Goal: Task Accomplishment & Management: Use online tool/utility

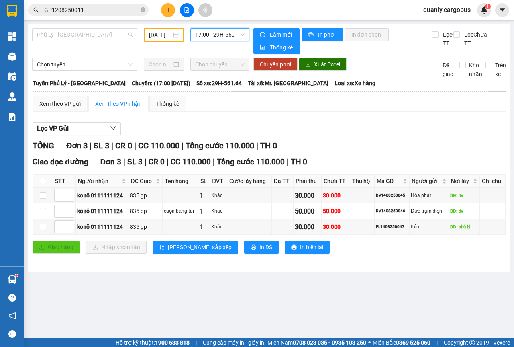
click at [131, 31] on span "Phủ Lý - [GEOGRAPHIC_DATA]" at bounding box center [85, 35] width 96 height 12
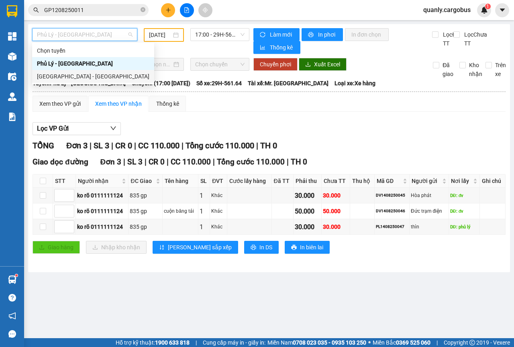
click at [69, 76] on div "[GEOGRAPHIC_DATA] - [GEOGRAPHIC_DATA]" at bounding box center [93, 76] width 112 height 9
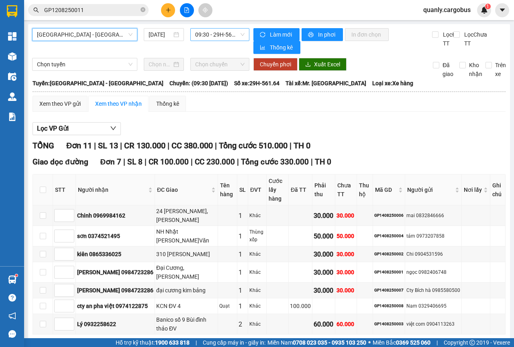
click at [241, 36] on span "09:30 - 29H-561.64" at bounding box center [219, 35] width 49 height 12
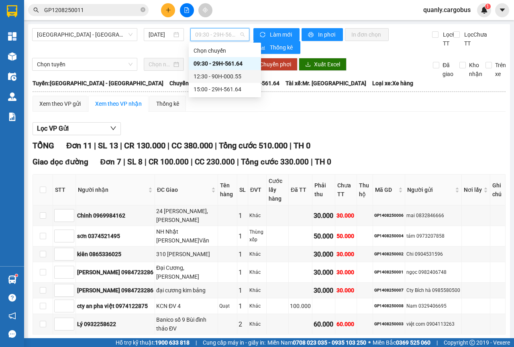
click at [221, 76] on div "12:30 - 90H-000.55" at bounding box center [225, 76] width 63 height 9
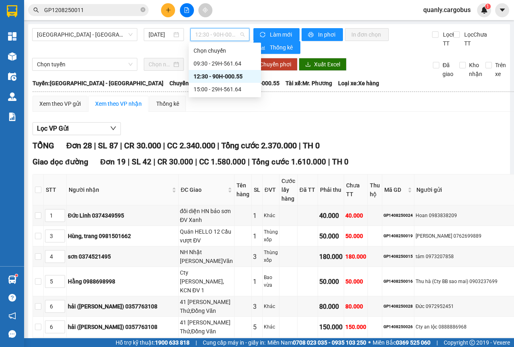
click at [240, 36] on span "12:30 - 90H-000.55" at bounding box center [219, 35] width 49 height 12
click at [220, 64] on div "09:30 - 29H-561.64" at bounding box center [225, 63] width 63 height 9
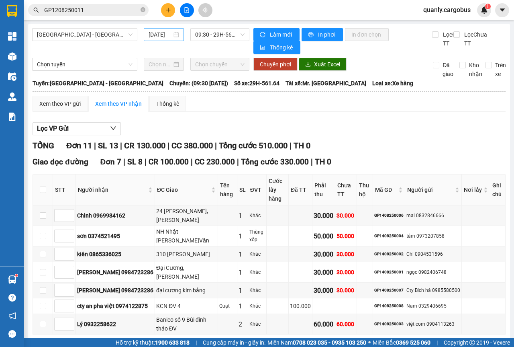
click at [178, 34] on div "[DATE]" at bounding box center [164, 34] width 40 height 13
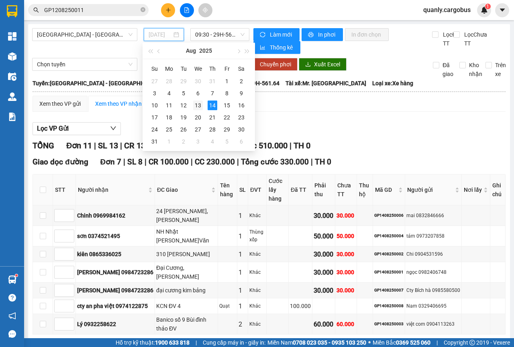
click at [198, 103] on div "13" at bounding box center [198, 105] width 10 height 10
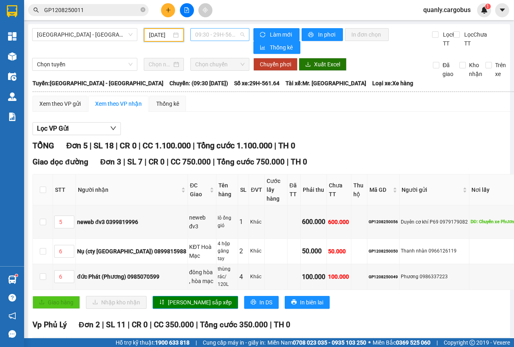
click at [239, 37] on span "09:30 - 29H-561.64" at bounding box center [219, 35] width 49 height 12
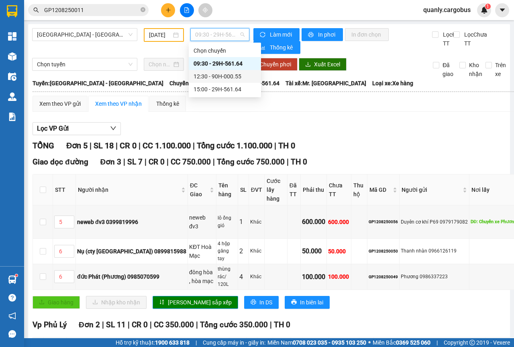
click at [225, 75] on div "12:30 - 90H-000.55" at bounding box center [225, 76] width 63 height 9
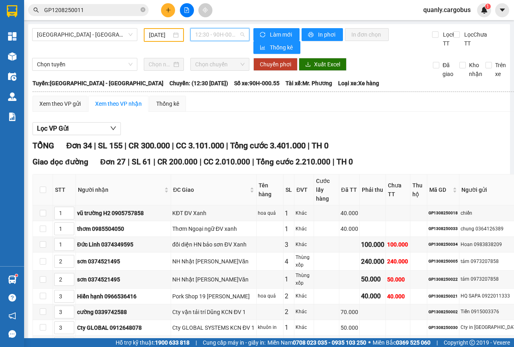
click at [241, 34] on span "12:30 - 90H-000.55" at bounding box center [219, 35] width 49 height 12
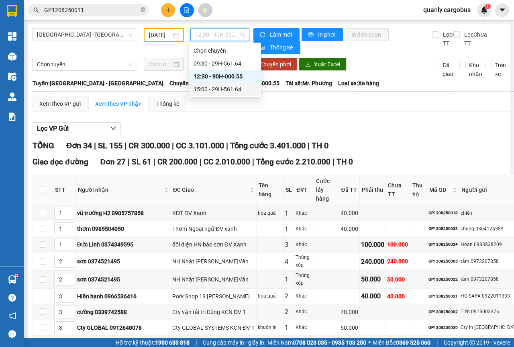
click at [228, 92] on div "15:00 - 29H-561.64" at bounding box center [225, 89] width 63 height 9
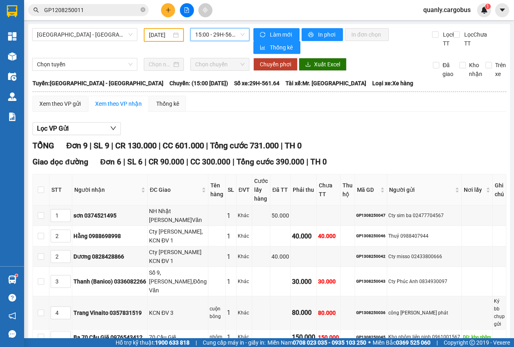
click at [173, 32] on div "[DATE]" at bounding box center [164, 35] width 30 height 9
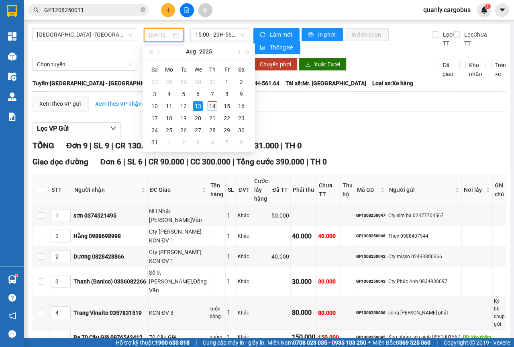
click at [210, 104] on div "14" at bounding box center [213, 106] width 10 height 10
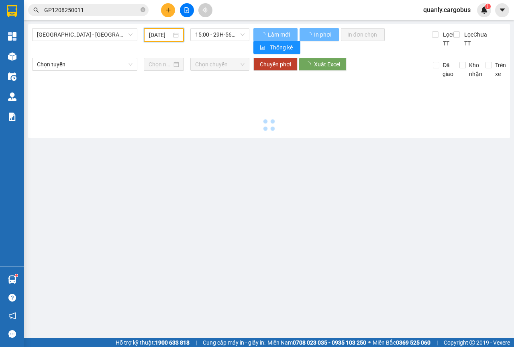
type input "[DATE]"
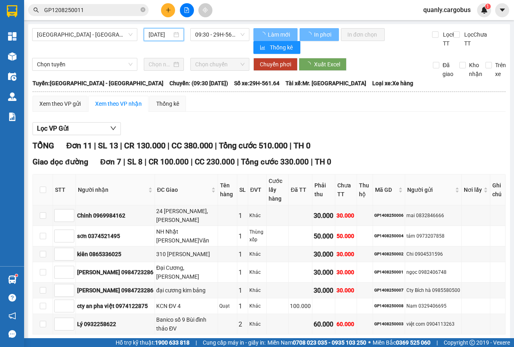
scroll to position [0, 6]
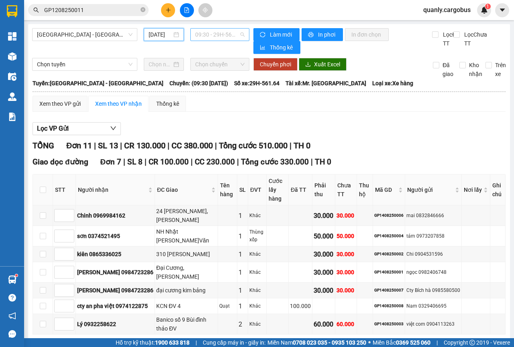
click at [238, 33] on span "09:30 - 29H-561.64" at bounding box center [219, 35] width 49 height 12
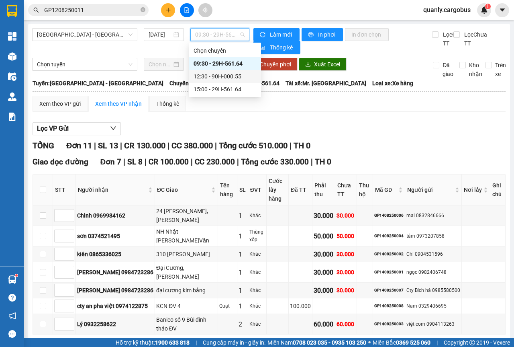
click at [227, 80] on div "12:30 - 90H-000.55" at bounding box center [225, 76] width 63 height 9
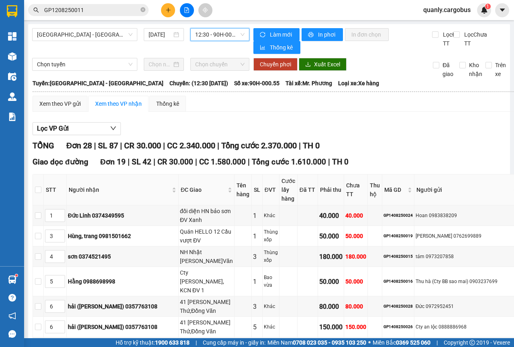
click at [243, 34] on div "12:30 - 90H-000.55" at bounding box center [219, 34] width 59 height 13
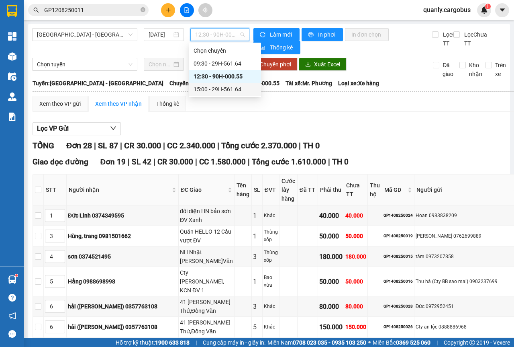
click at [233, 90] on div "15:00 - 29H-561.64" at bounding box center [225, 89] width 63 height 9
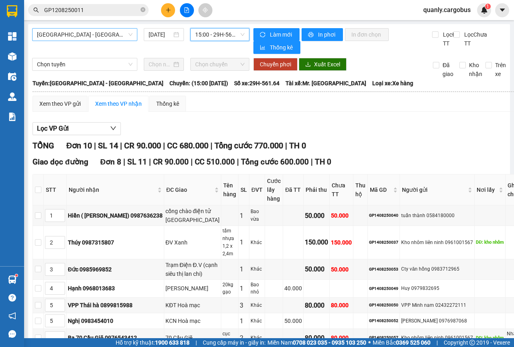
drag, startPoint x: 129, startPoint y: 35, endPoint x: 115, endPoint y: 50, distance: 20.7
click at [129, 35] on span "[GEOGRAPHIC_DATA] - [GEOGRAPHIC_DATA]" at bounding box center [85, 35] width 96 height 12
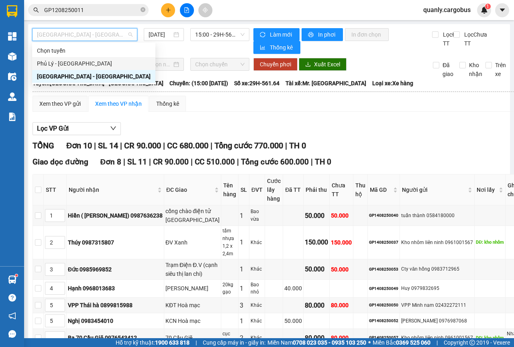
click at [66, 64] on div "Phủ Lý - [GEOGRAPHIC_DATA]" at bounding box center [94, 63] width 114 height 9
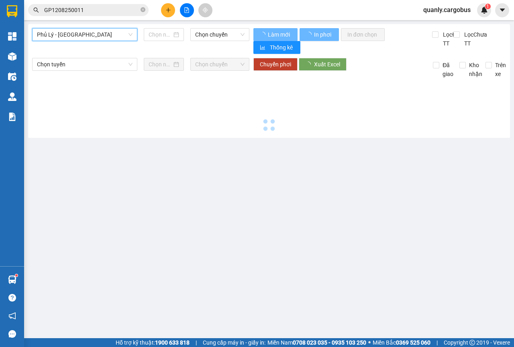
type input "[DATE]"
